Goal: Find specific page/section: Find specific page/section

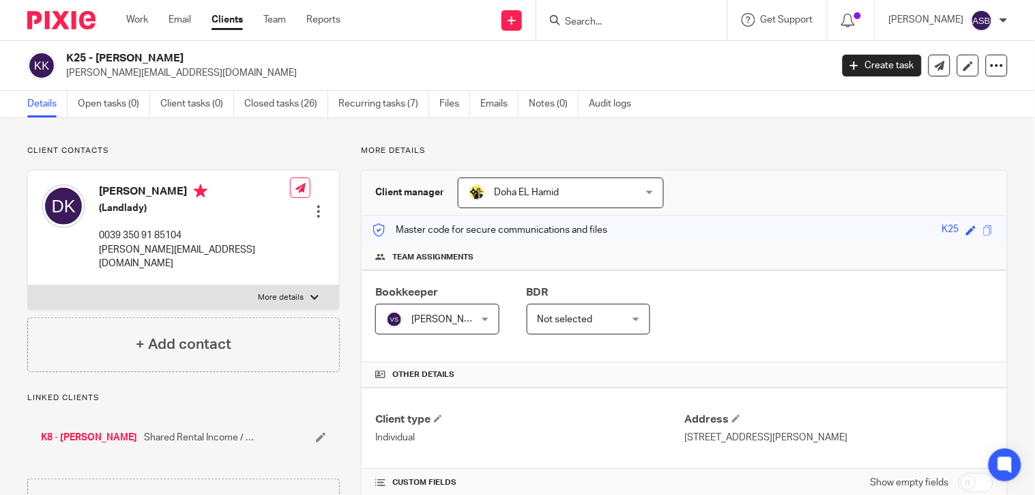
click at [610, 25] on input "Search" at bounding box center [624, 22] width 123 height 12
paste input "J53"
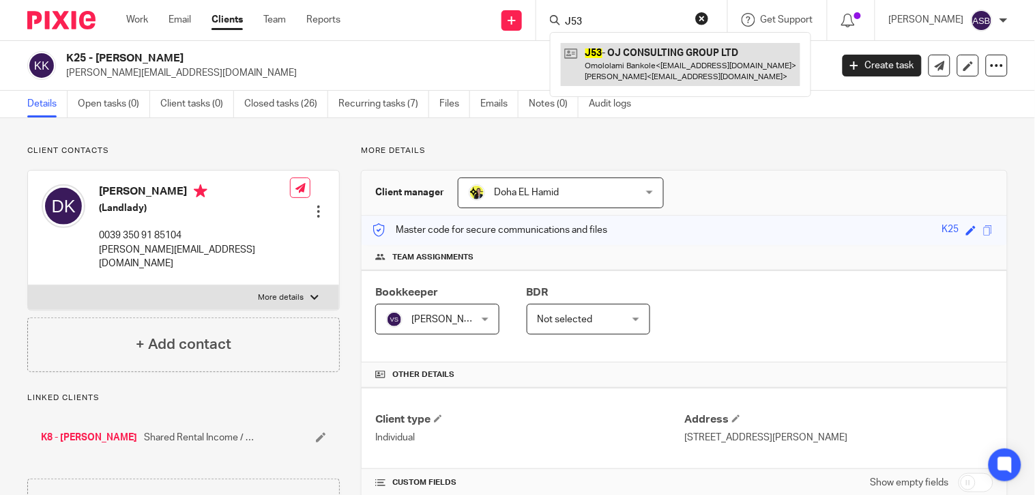
type input "J53"
click at [660, 65] on link at bounding box center [680, 64] width 239 height 42
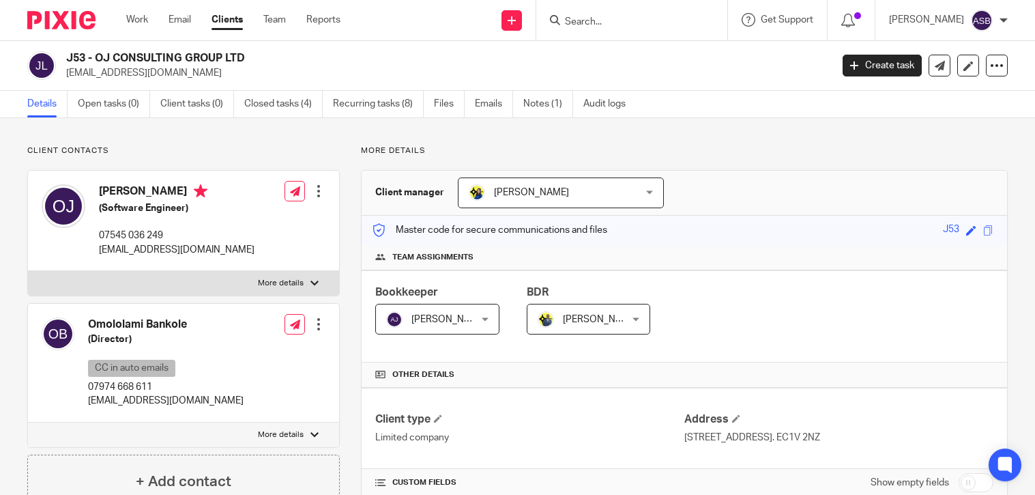
drag, startPoint x: 0, startPoint y: 0, endPoint x: 241, endPoint y: 57, distance: 248.0
click at [242, 57] on h2 "J53 - OJ CONSULTING GROUP LTD" at bounding box center [368, 58] width 604 height 14
drag, startPoint x: 246, startPoint y: 53, endPoint x: 98, endPoint y: 57, distance: 148.1
click at [98, 57] on h2 "J53 - OJ CONSULTING GROUP LTD" at bounding box center [368, 58] width 604 height 14
copy h2 "OJ CONSULTING GROUP LTD"
